Goal: Transaction & Acquisition: Purchase product/service

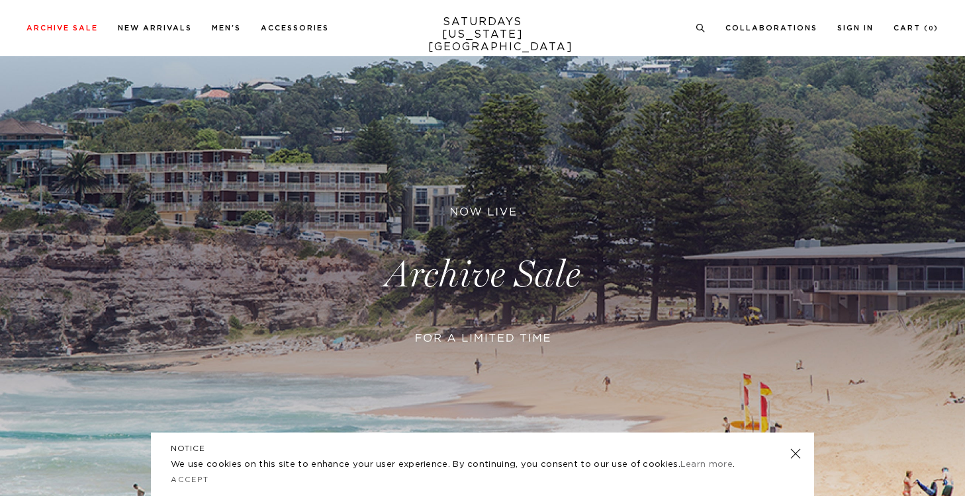
scroll to position [560, 0]
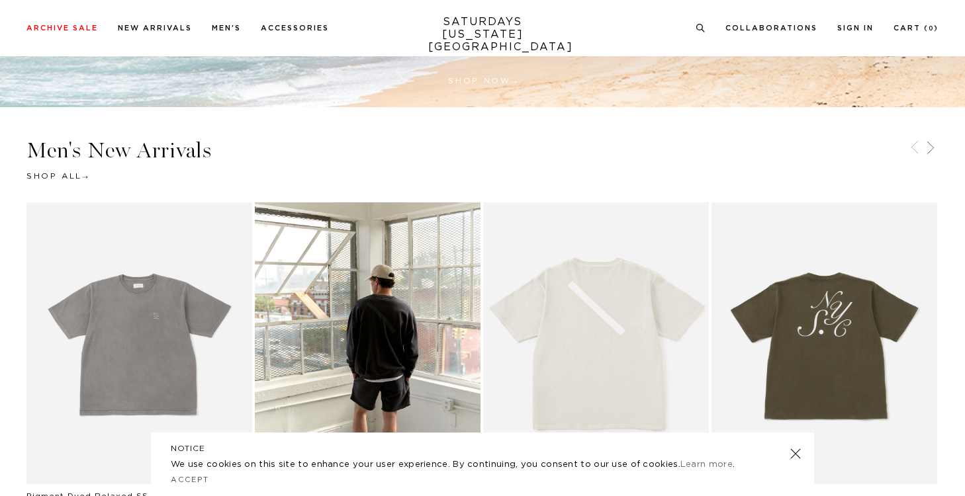
click at [791, 441] on div "NOTICE We use cookies on this site to enhance your user experience. By continui…" at bounding box center [482, 465] width 663 height 64
click at [793, 455] on link at bounding box center [795, 454] width 19 height 19
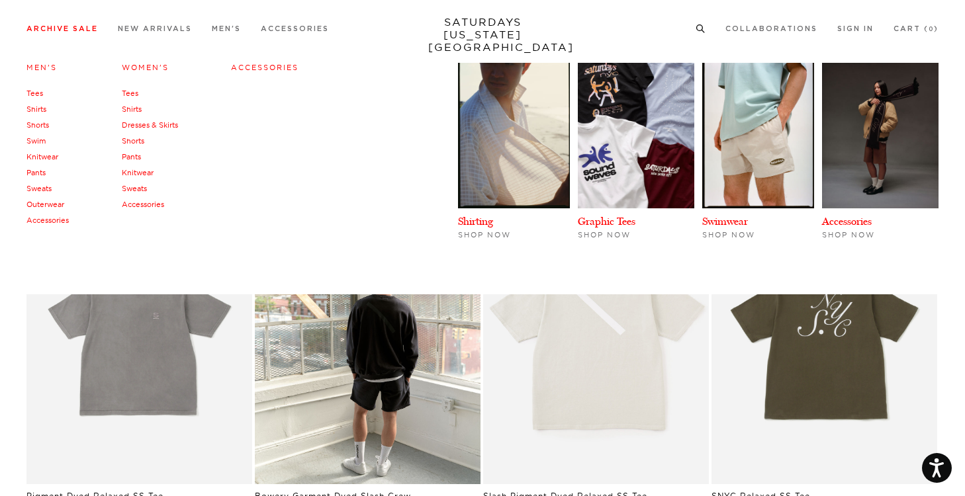
click at [55, 30] on link "Archive Sale" at bounding box center [61, 28] width 71 height 7
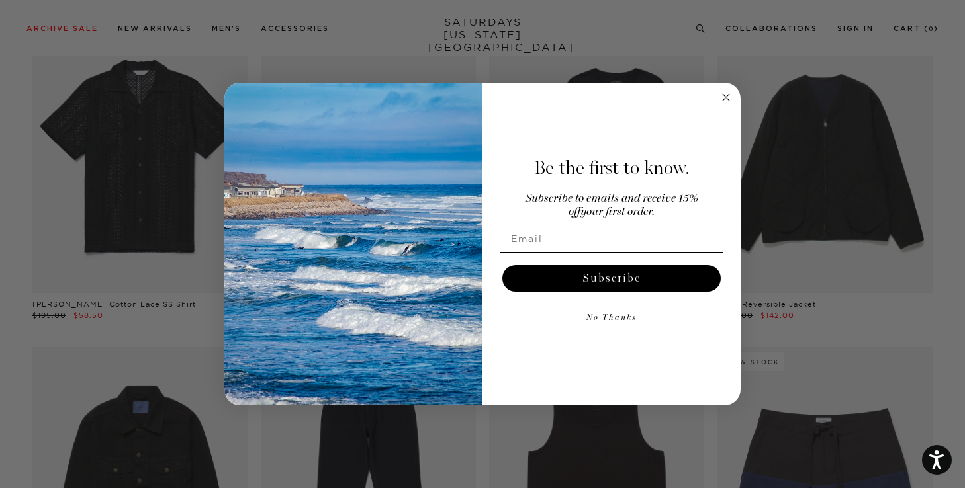
scroll to position [1090, 0]
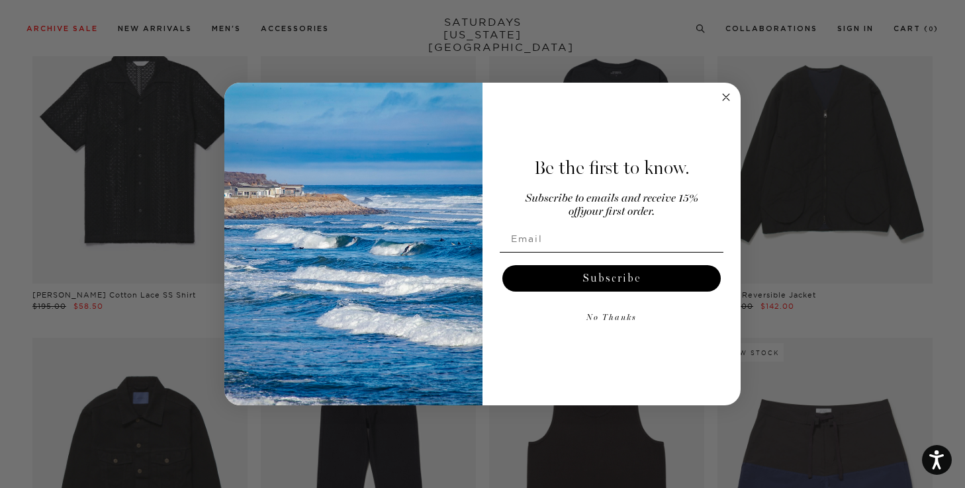
click at [728, 103] on circle "Close dialog" at bounding box center [726, 97] width 15 height 15
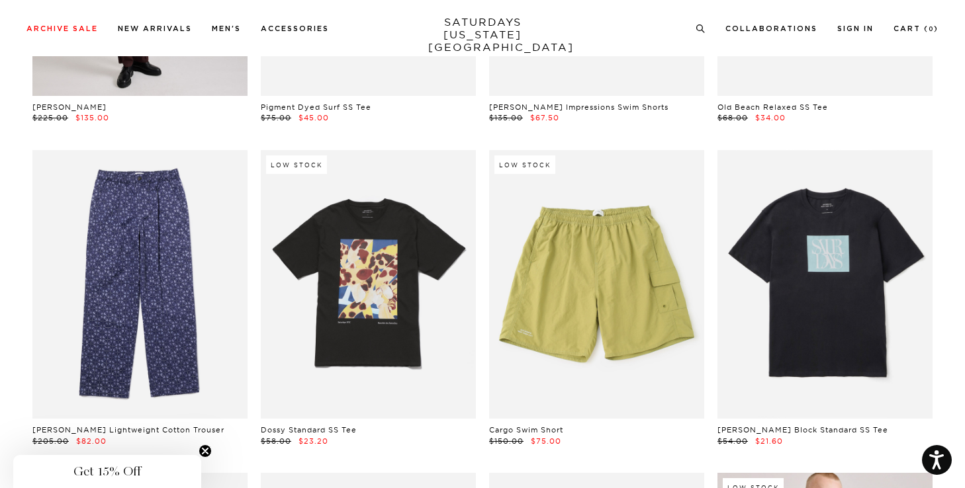
scroll to position [3565, 7]
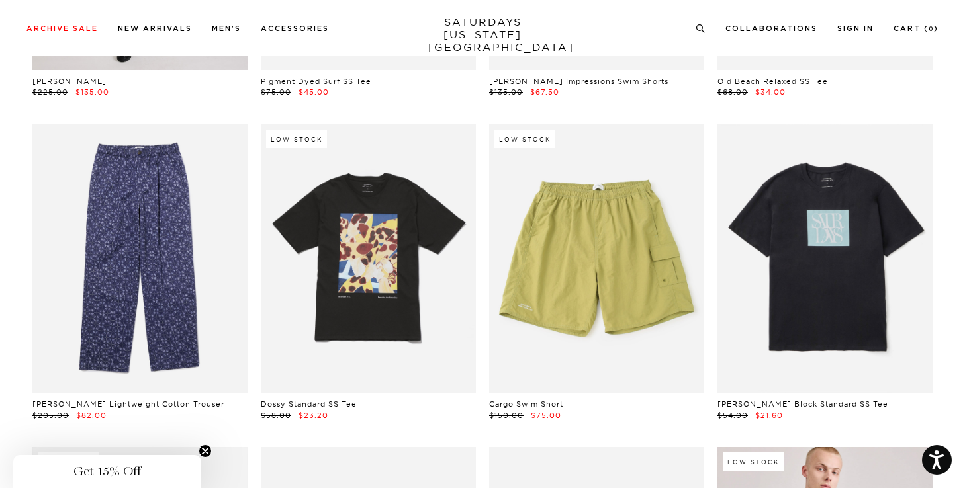
click at [208, 453] on circle "Close teaser" at bounding box center [205, 451] width 13 height 13
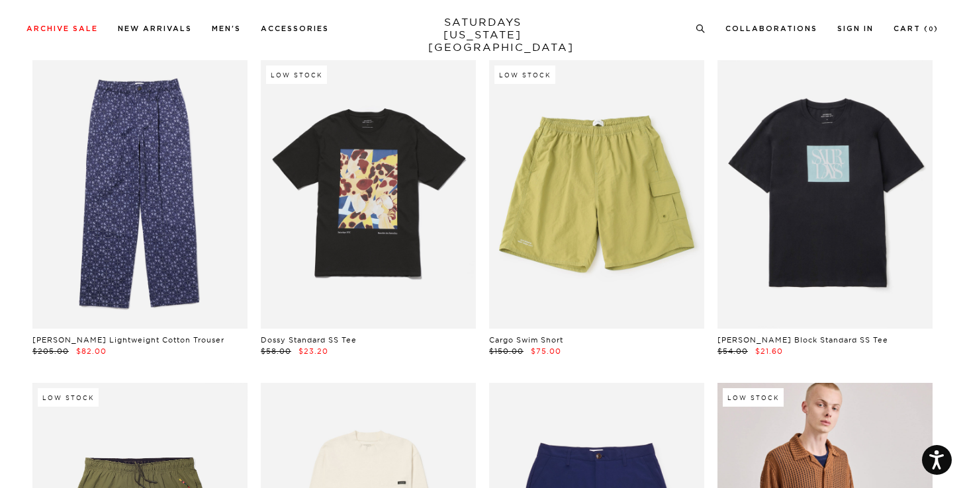
scroll to position [3630, 7]
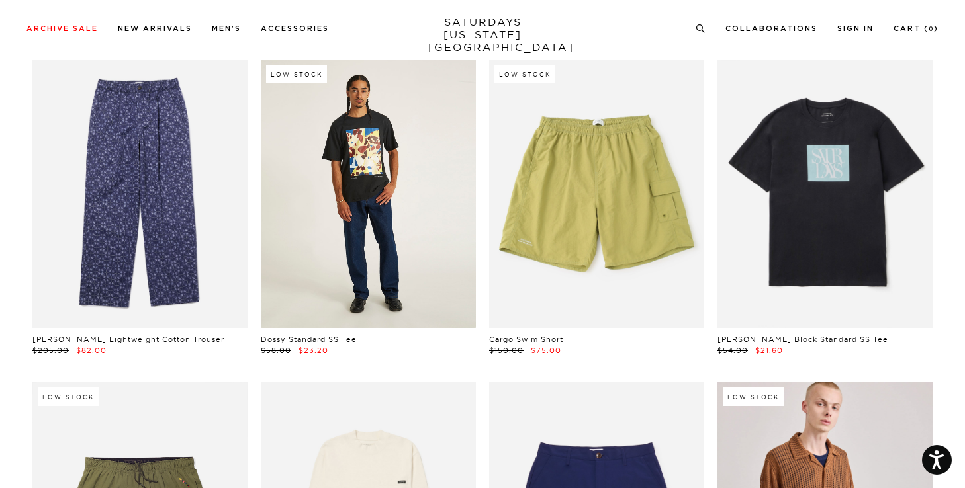
click at [344, 181] on link at bounding box center [368, 194] width 215 height 269
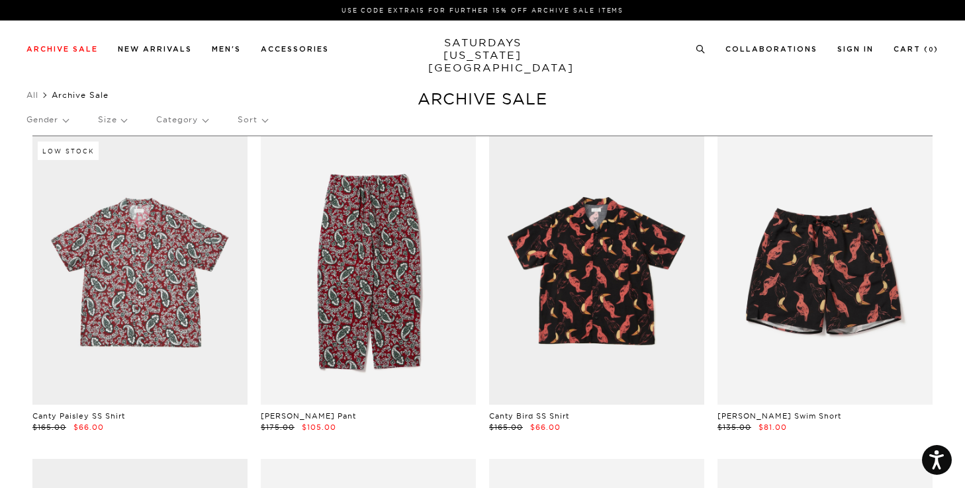
scroll to position [0, 6]
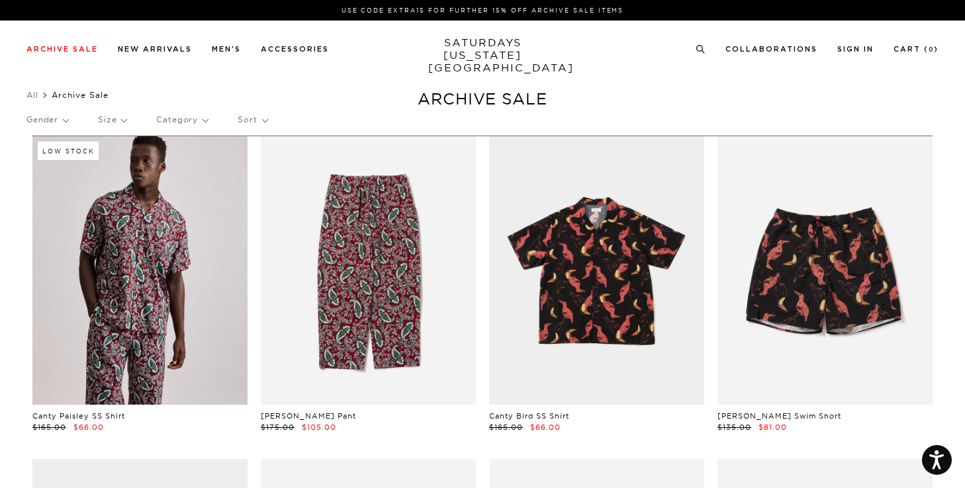
click at [251, 118] on p "Sort" at bounding box center [252, 120] width 29 height 30
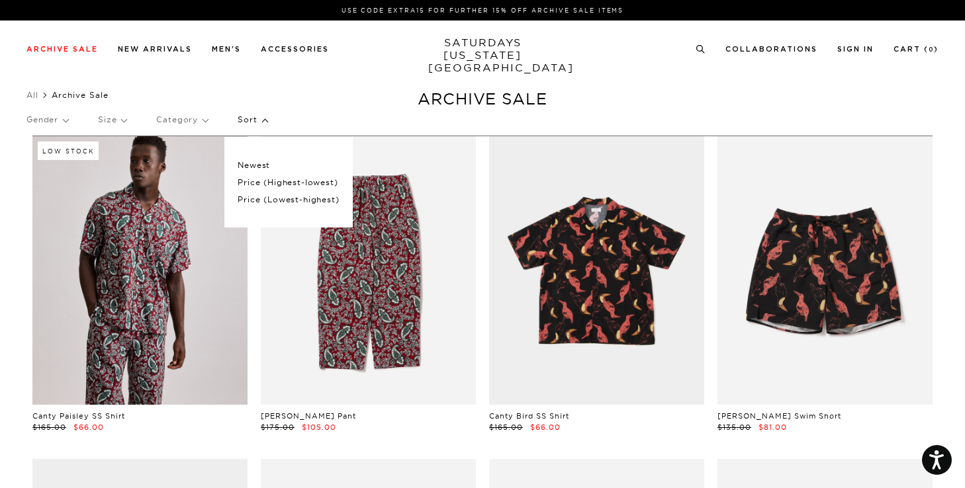
click at [265, 193] on p "Price (Lowest-highest)" at bounding box center [288, 199] width 101 height 17
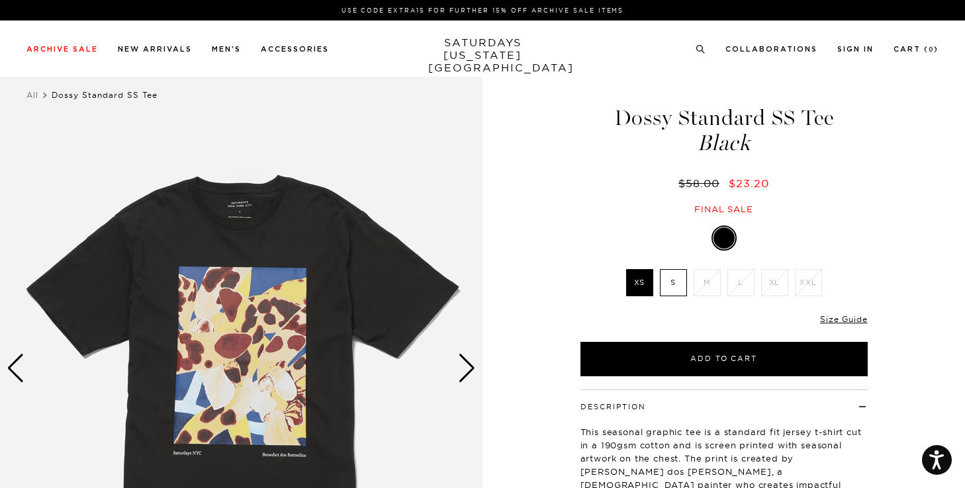
click at [468, 361] on div "Next slide" at bounding box center [467, 368] width 18 height 29
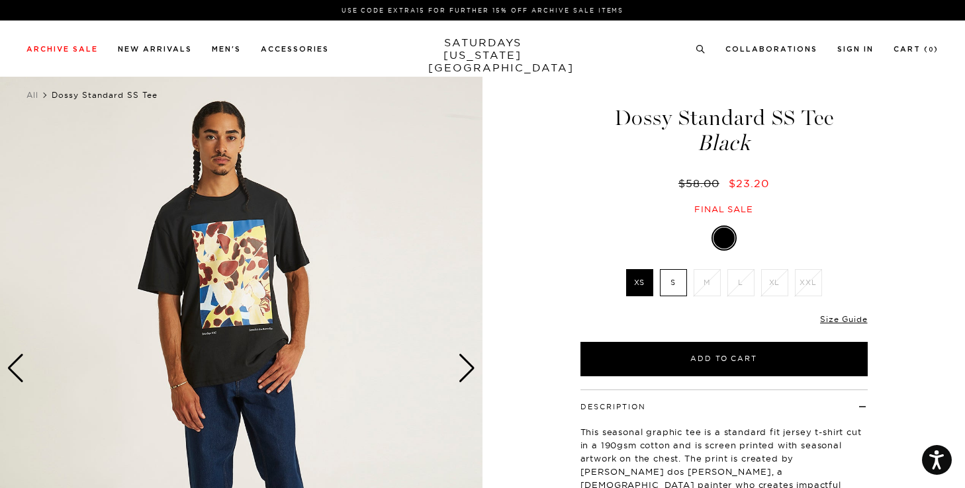
click at [468, 361] on div "Next slide" at bounding box center [467, 368] width 18 height 29
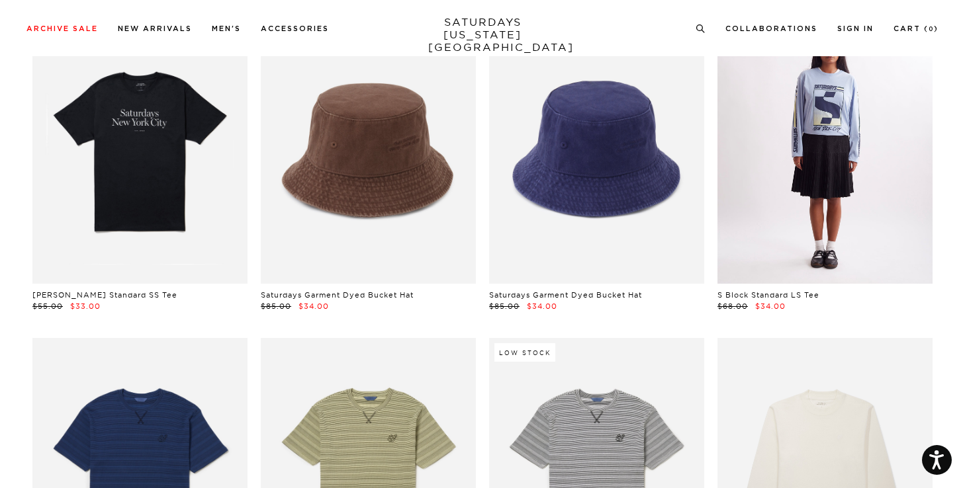
scroll to position [2316, 0]
